Goal: Information Seeking & Learning: Understand process/instructions

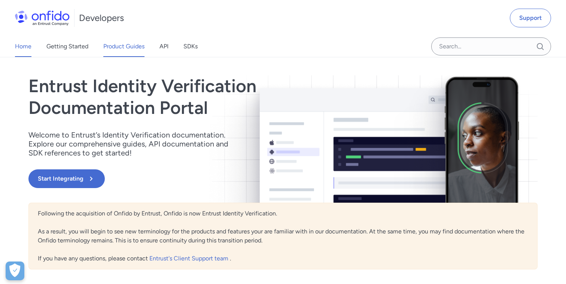
click at [116, 46] on link "Product Guides" at bounding box center [123, 46] width 41 height 21
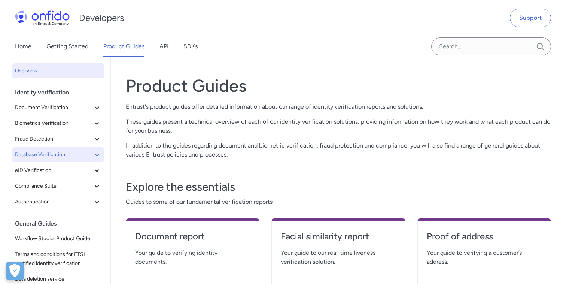
click at [59, 158] on span "Database Verification" at bounding box center [53, 154] width 77 height 9
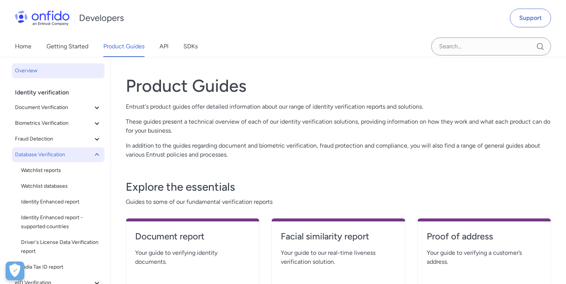
click at [59, 158] on span "Database Verification" at bounding box center [53, 154] width 77 height 9
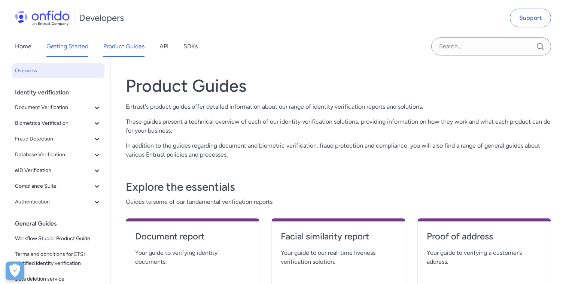
click at [67, 47] on link "Getting Started" at bounding box center [67, 46] width 42 height 21
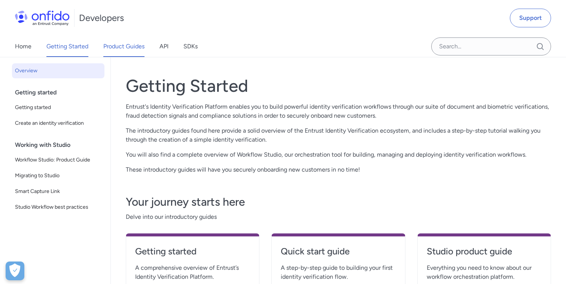
click at [121, 51] on link "Product Guides" at bounding box center [123, 46] width 41 height 21
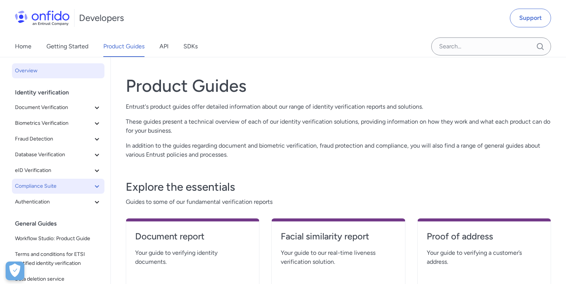
click at [54, 182] on span "Compliance Suite" at bounding box center [53, 186] width 77 height 9
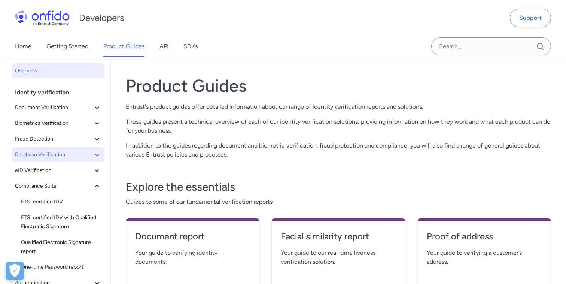
click at [98, 156] on icon at bounding box center [96, 154] width 9 height 9
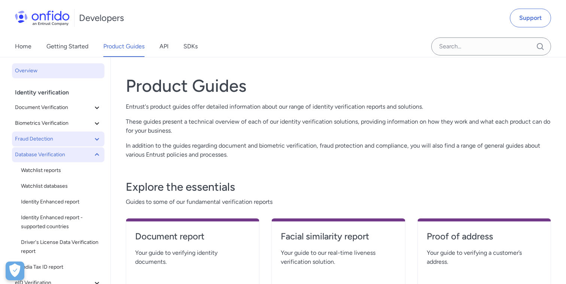
click at [98, 140] on icon at bounding box center [96, 138] width 9 height 9
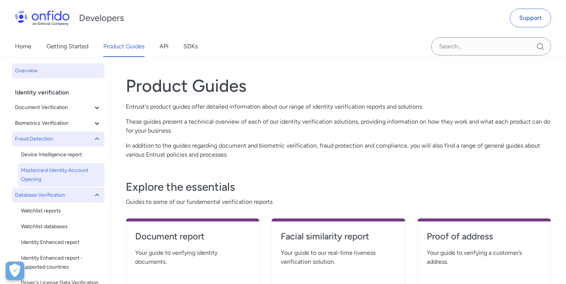
click at [71, 168] on span "Mastercard Identity Account Opening" at bounding box center [61, 175] width 80 height 18
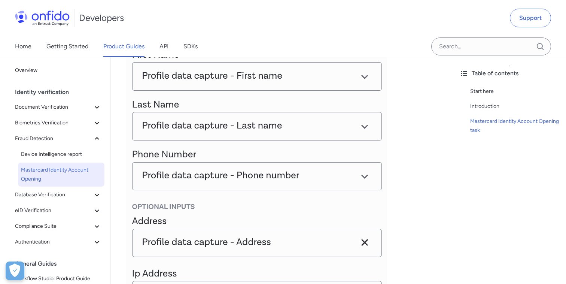
scroll to position [786, 0]
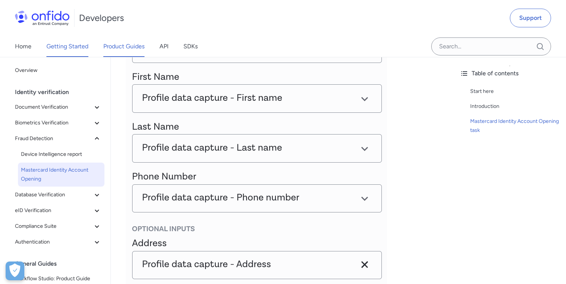
click at [72, 48] on link "Getting Started" at bounding box center [67, 46] width 42 height 21
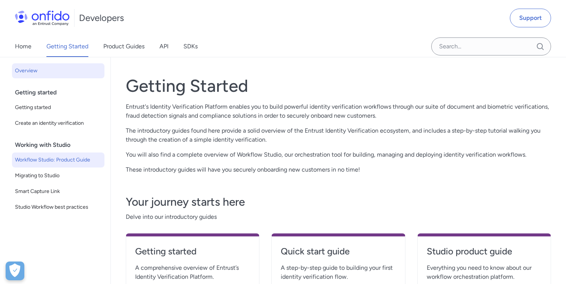
click at [69, 158] on span "Workflow Studio: Product Guide" at bounding box center [58, 159] width 86 height 9
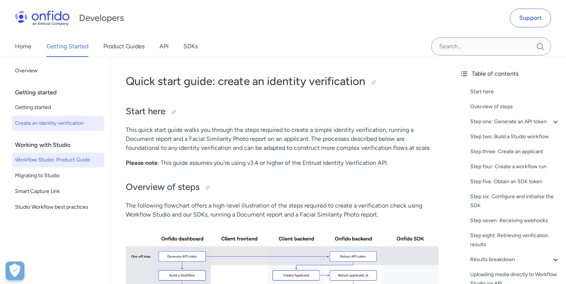
click at [73, 164] on span "Workflow Studio: Product Guide" at bounding box center [58, 159] width 86 height 9
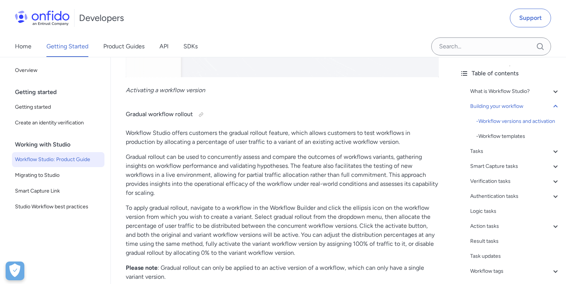
scroll to position [1633, 0]
